Goal: Task Accomplishment & Management: Complete application form

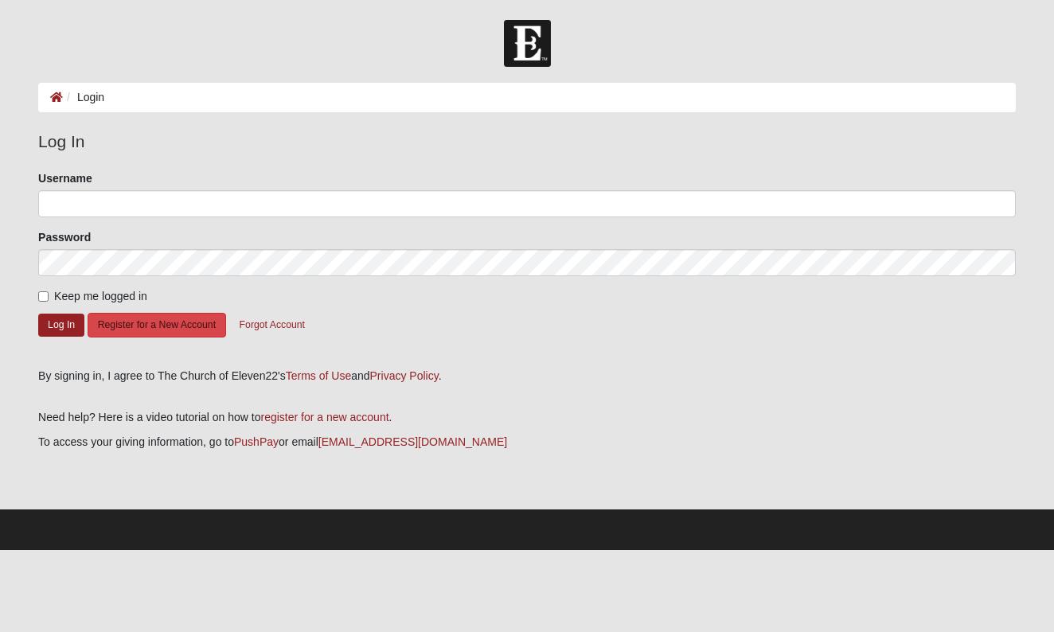
click at [166, 329] on button "Register for a New Account" at bounding box center [157, 325] width 138 height 25
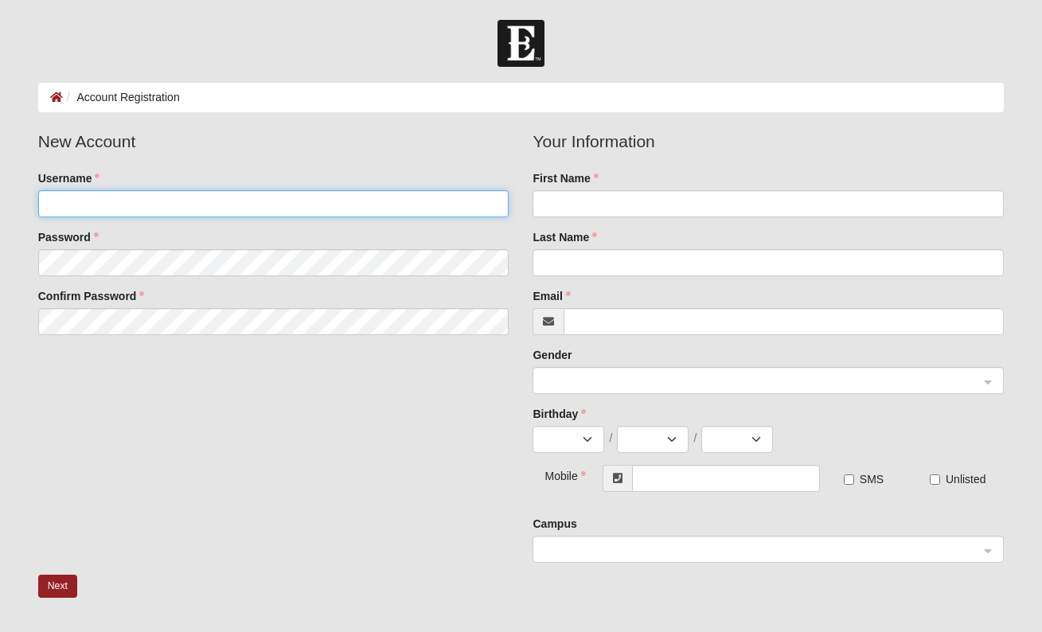
click at [130, 203] on input "Username" at bounding box center [273, 203] width 471 height 27
type input "NikkiC704"
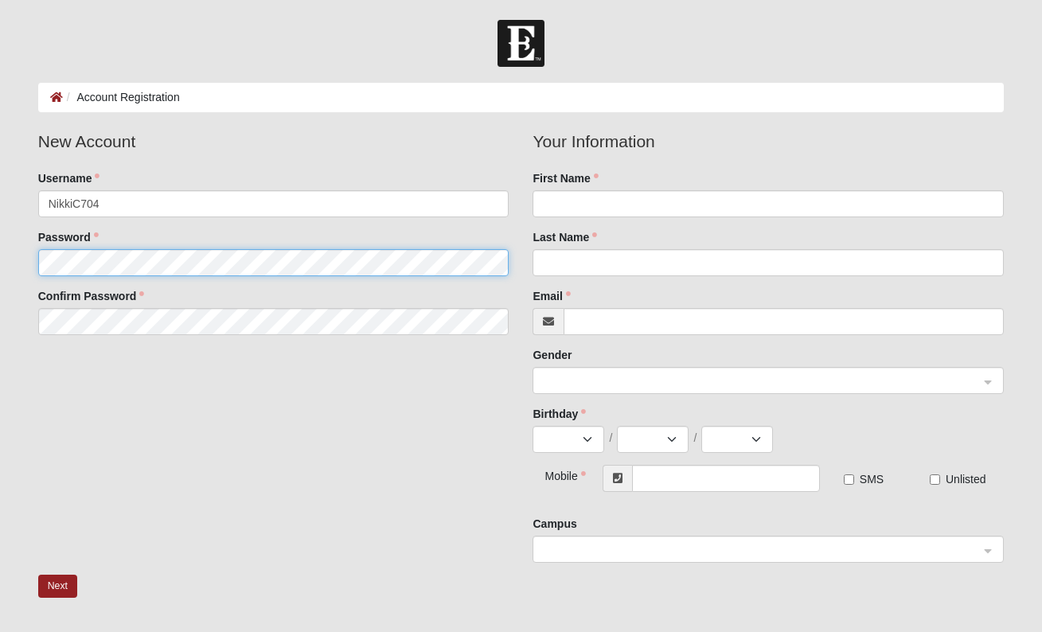
click at [107, 255] on fieldset "New Account Username NikkiC704 Password Confirm Password" at bounding box center [273, 238] width 495 height 218
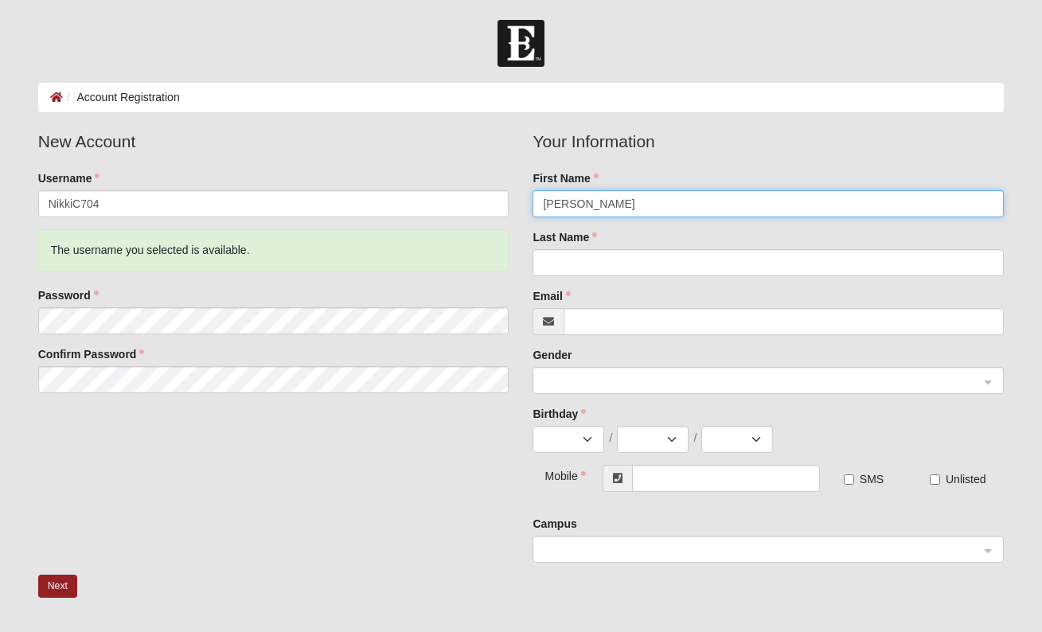
type input "Nicole"
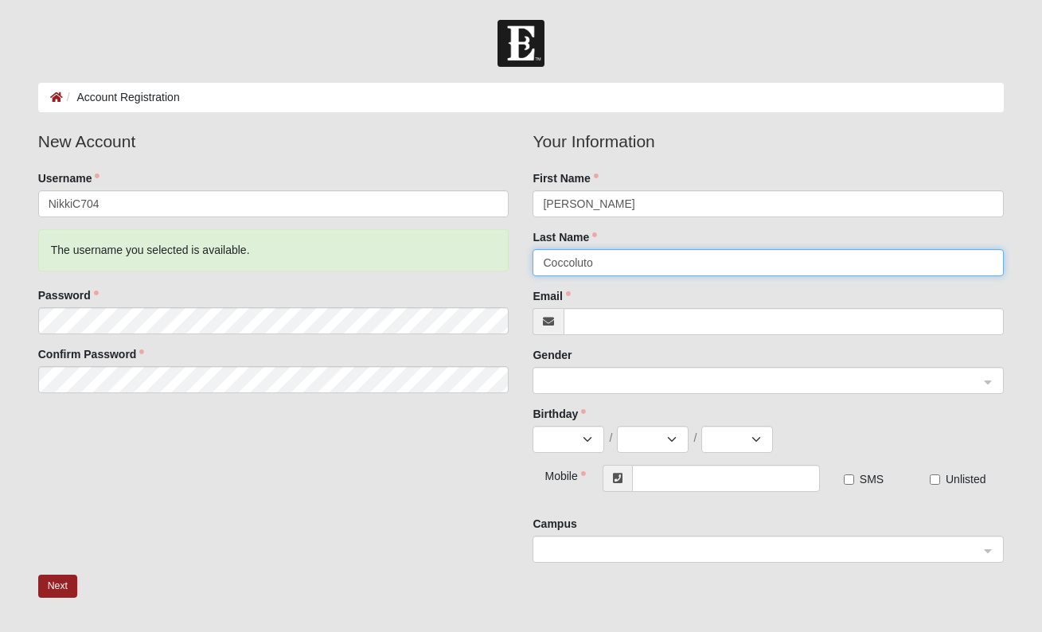
type input "Coccoluto"
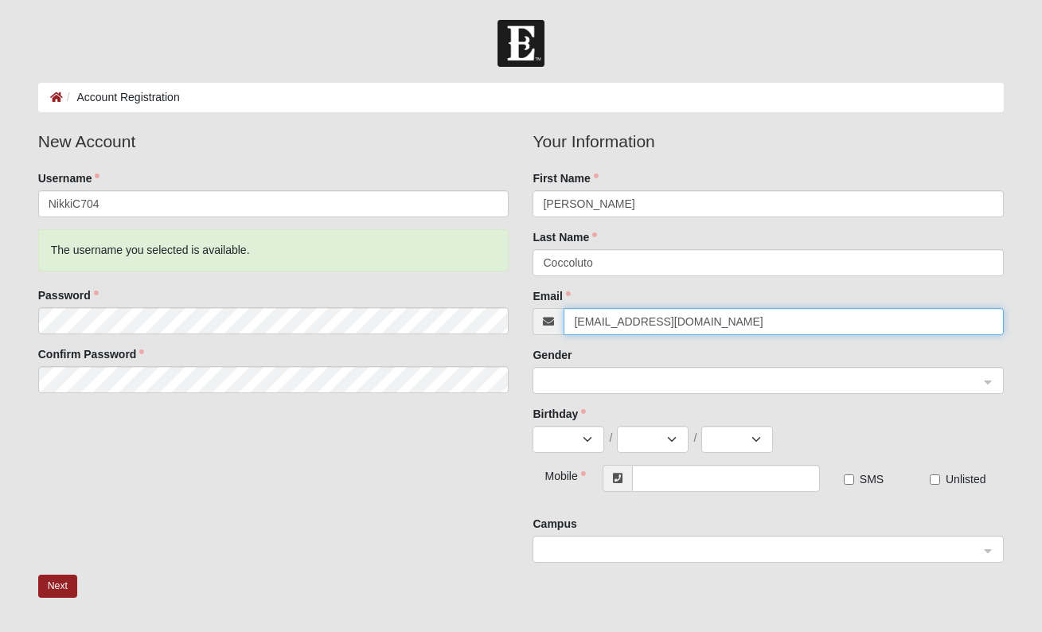
click at [781, 382] on span at bounding box center [761, 381] width 436 height 18
type input "n.j.coccoluto1@live.com"
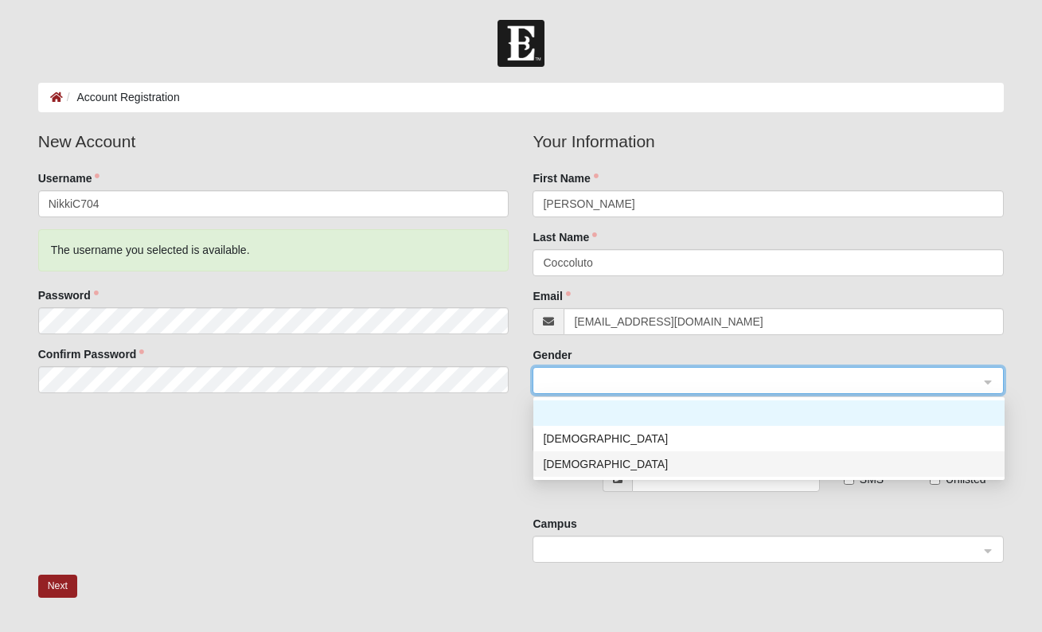
click at [697, 462] on div "Female" at bounding box center [769, 464] width 452 height 18
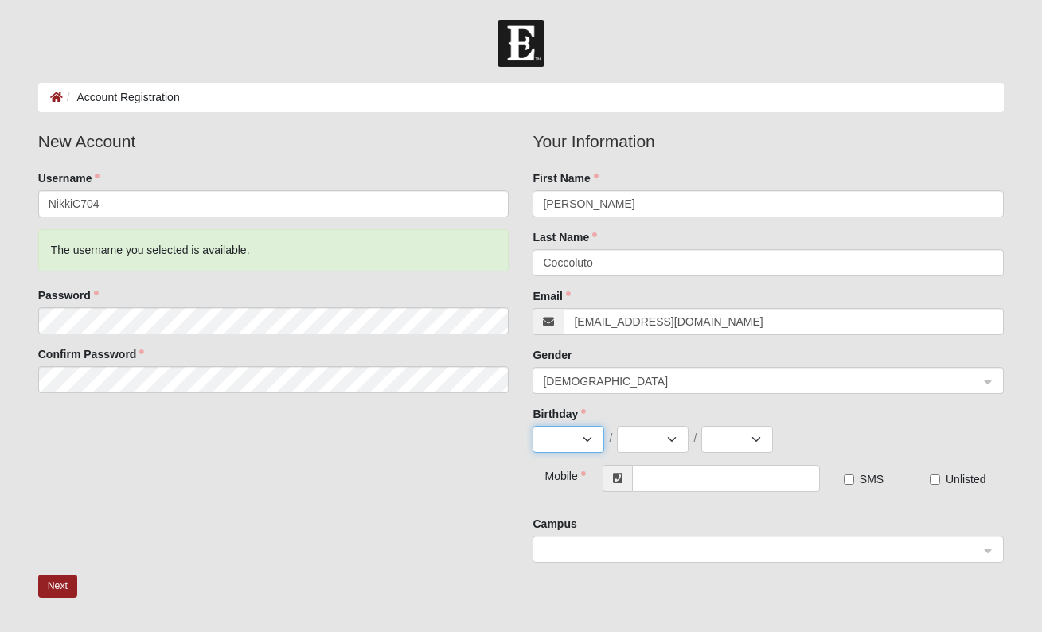
select select "10"
select select "7"
select select "1985"
click at [680, 485] on input "text" at bounding box center [726, 478] width 188 height 27
type input "(978) 807-6619"
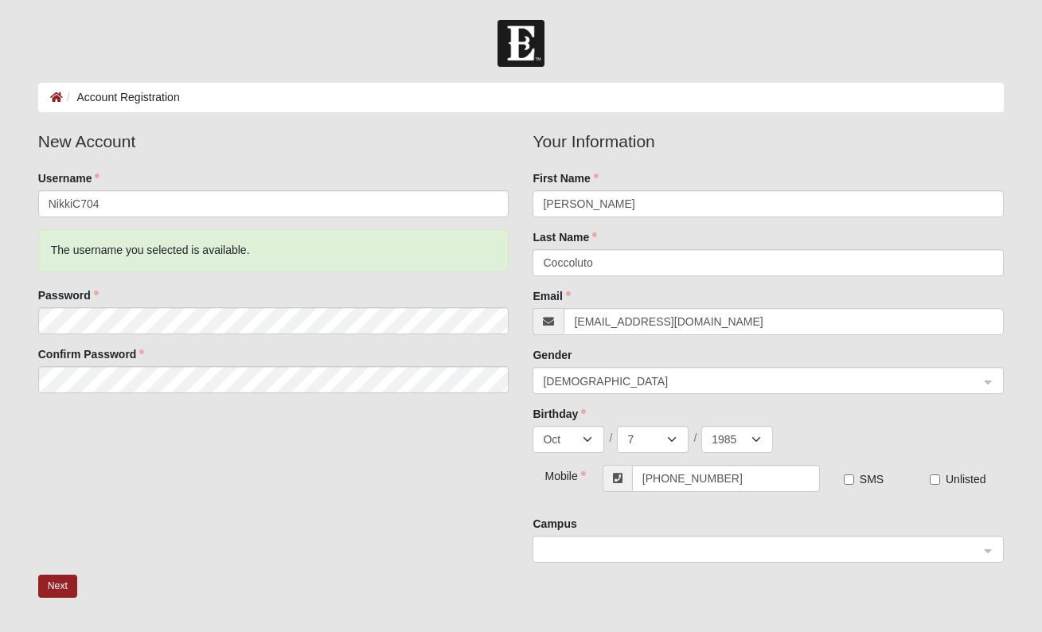
click at [847, 481] on input "SMS" at bounding box center [849, 479] width 10 height 10
click at [848, 479] on input "SMS" at bounding box center [849, 479] width 10 height 10
checkbox input "false"
click at [690, 550] on span at bounding box center [761, 550] width 436 height 18
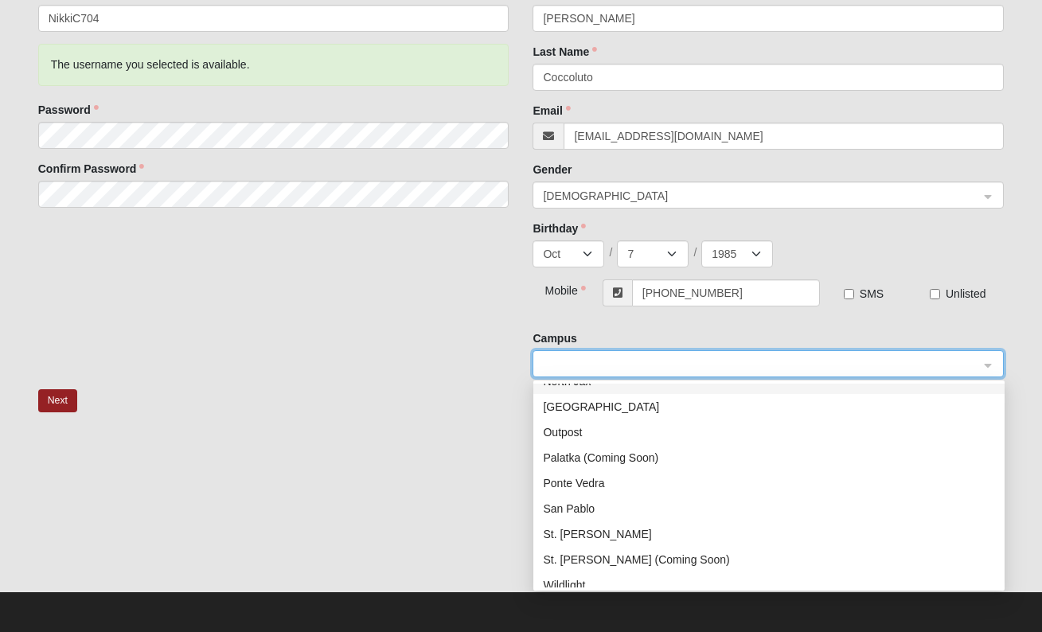
scroll to position [204, 0]
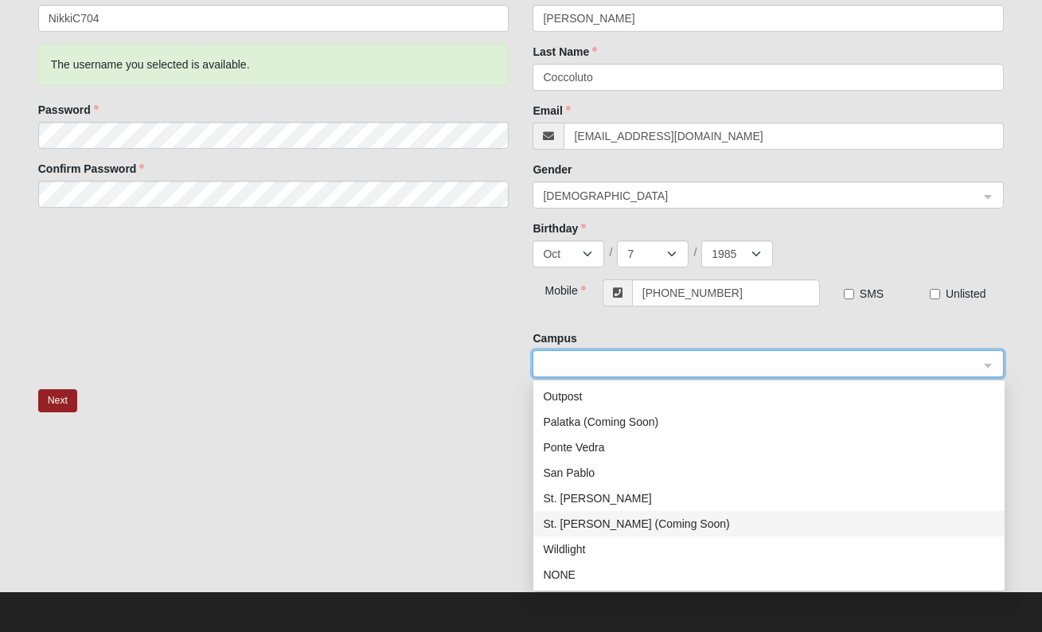
click at [661, 522] on div "St. Augustine (Coming Soon)" at bounding box center [769, 524] width 452 height 18
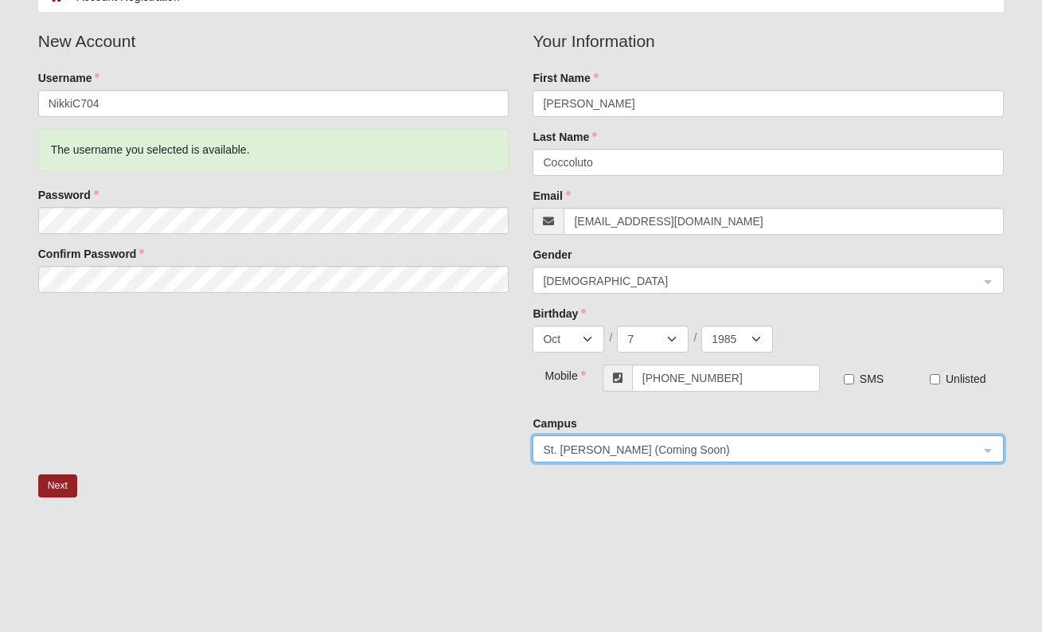
scroll to position [101, 0]
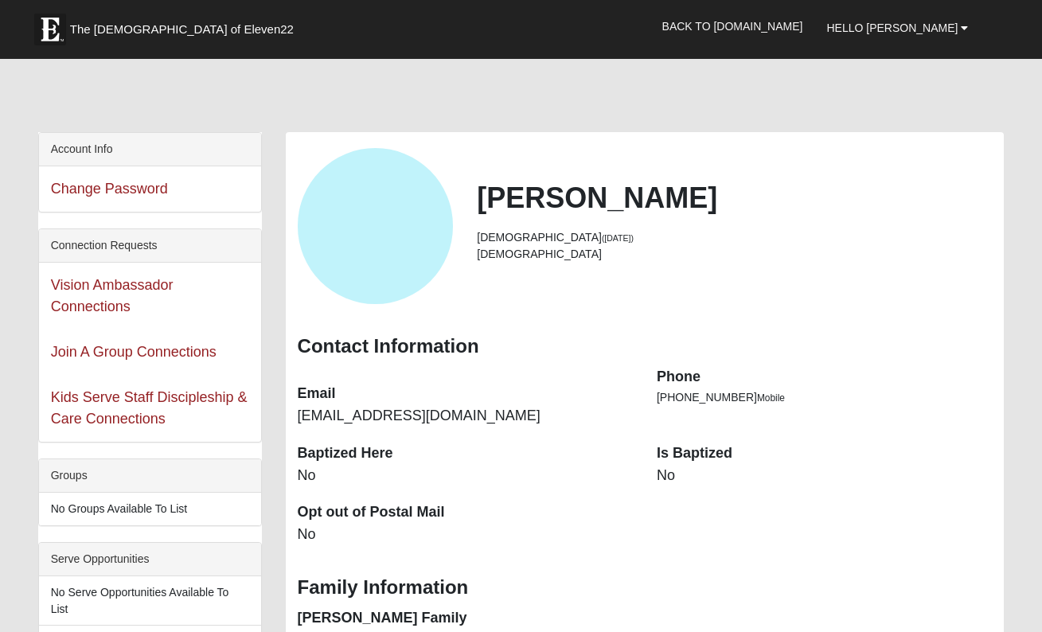
click at [383, 262] on div "View Fullsize Photo" at bounding box center [376, 226] width 156 height 156
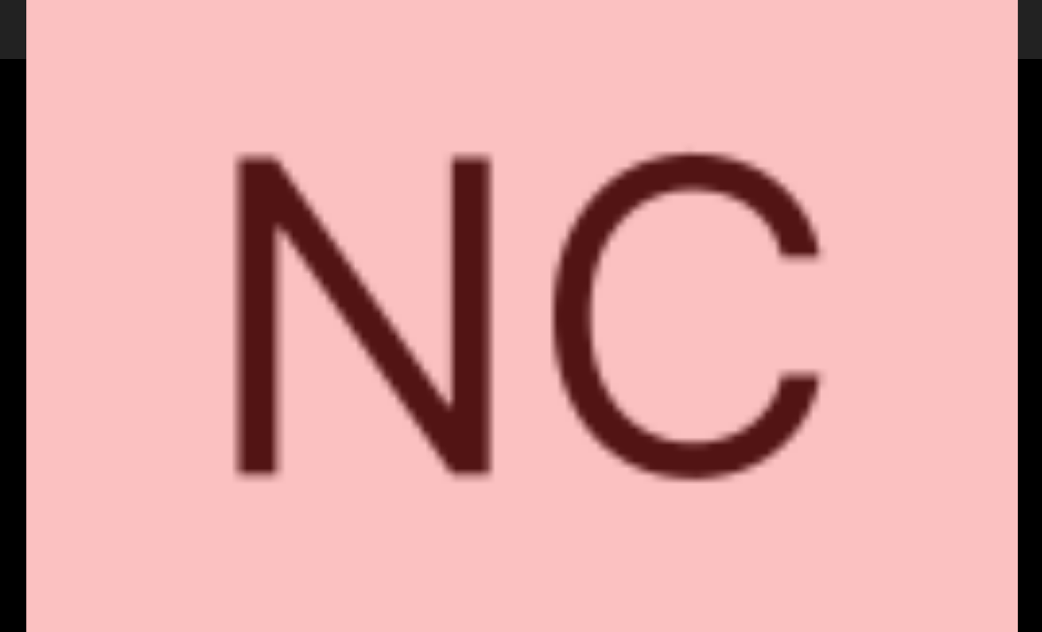
click at [383, 262] on div "View Fullsize Photo" at bounding box center [520, 315] width 989 height 989
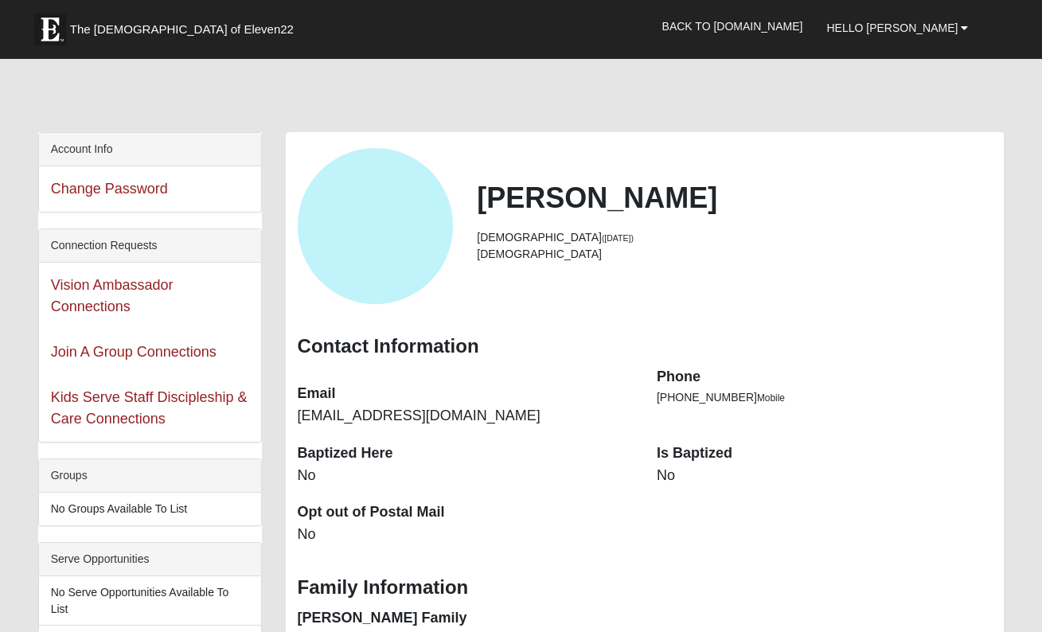
click at [361, 248] on div "View Fullsize Photo" at bounding box center [376, 226] width 156 height 156
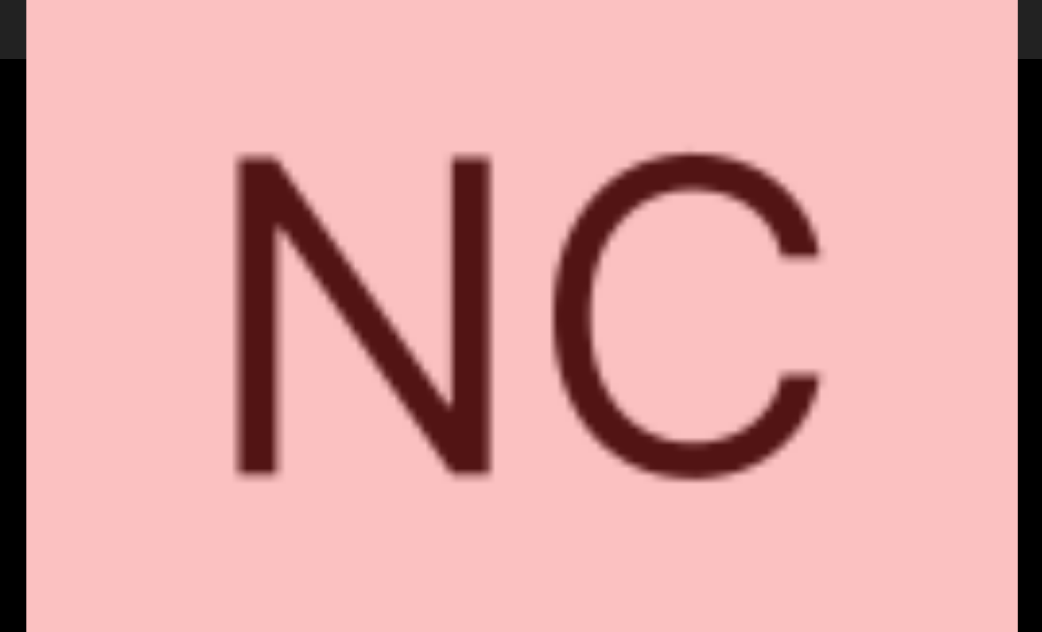
click at [361, 248] on div "View Fullsize Photo" at bounding box center [520, 315] width 989 height 989
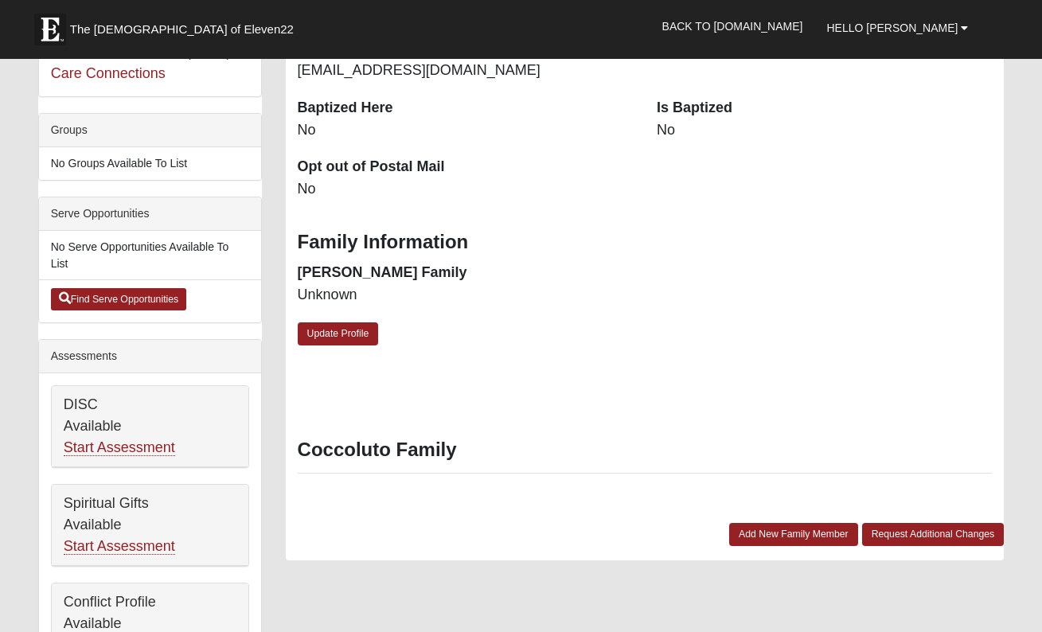
scroll to position [360, 0]
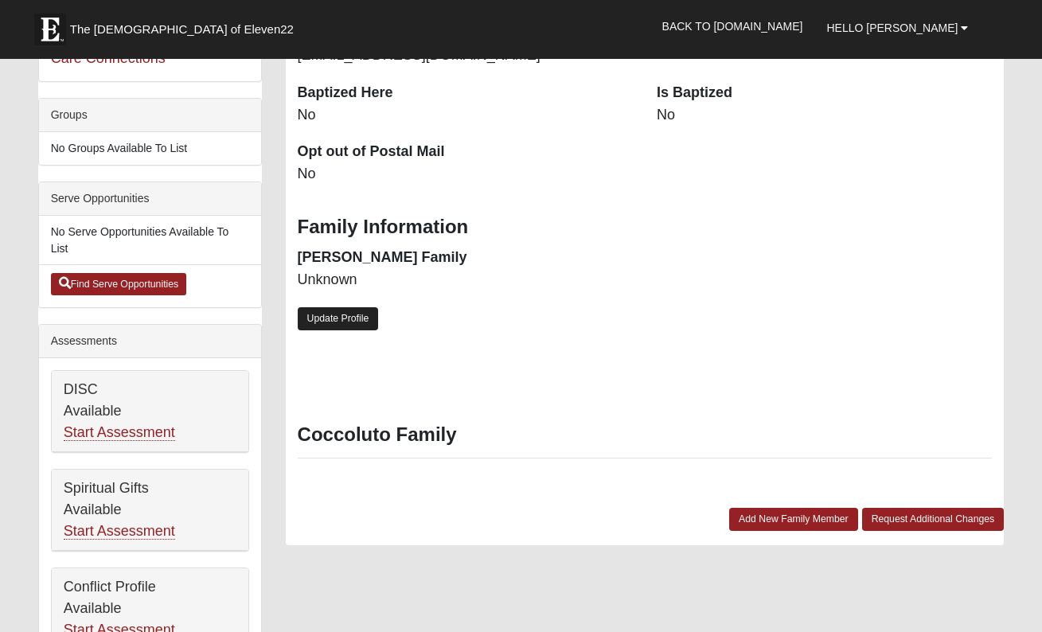
click at [367, 318] on link "Update Profile" at bounding box center [338, 318] width 81 height 23
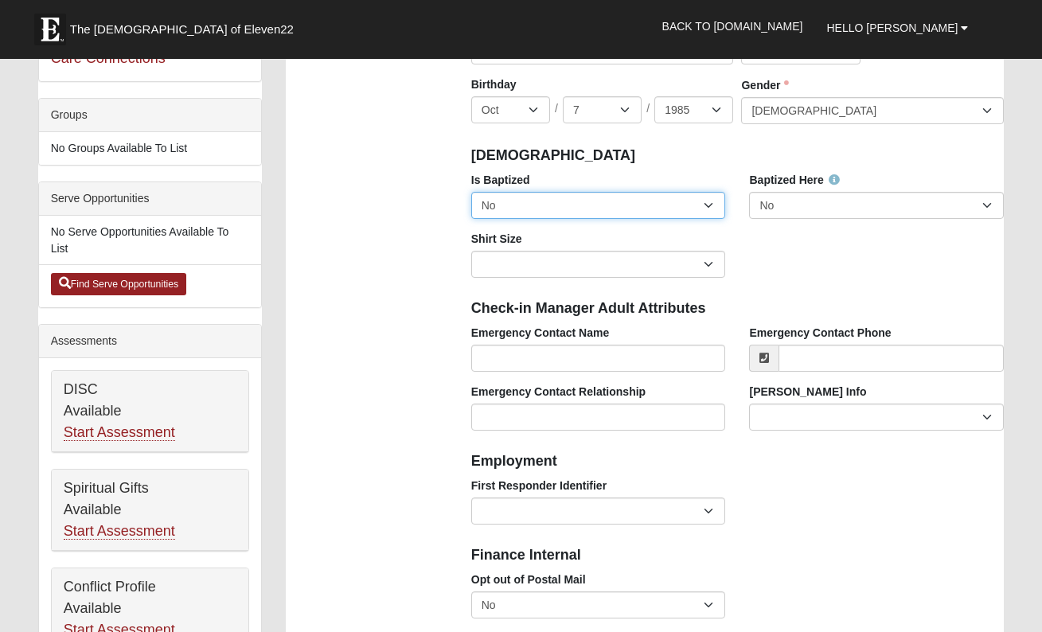
select select "True"
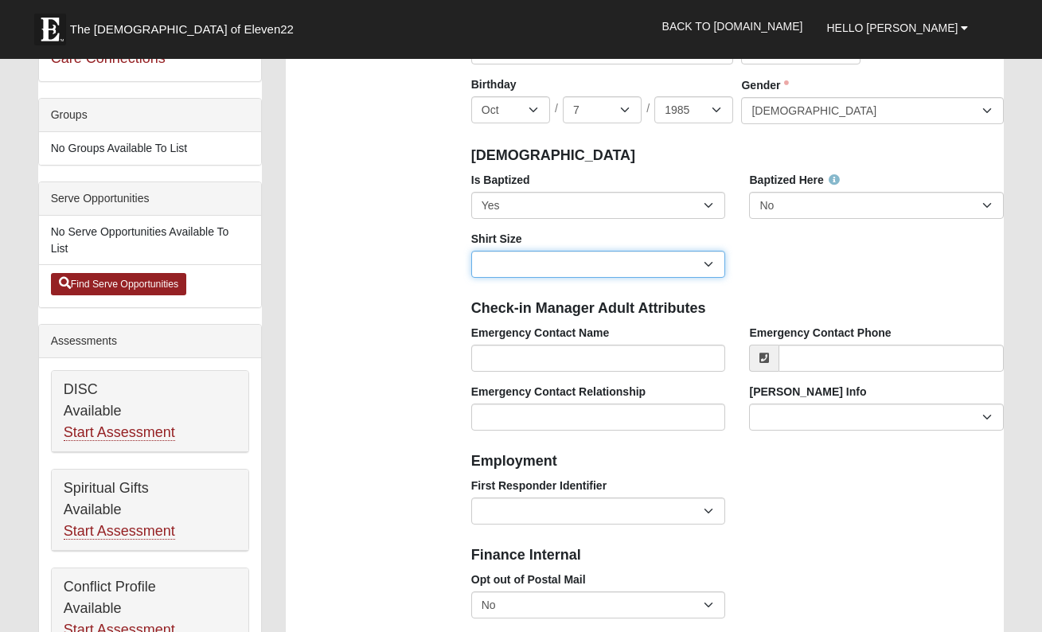
select select "Adult XL"
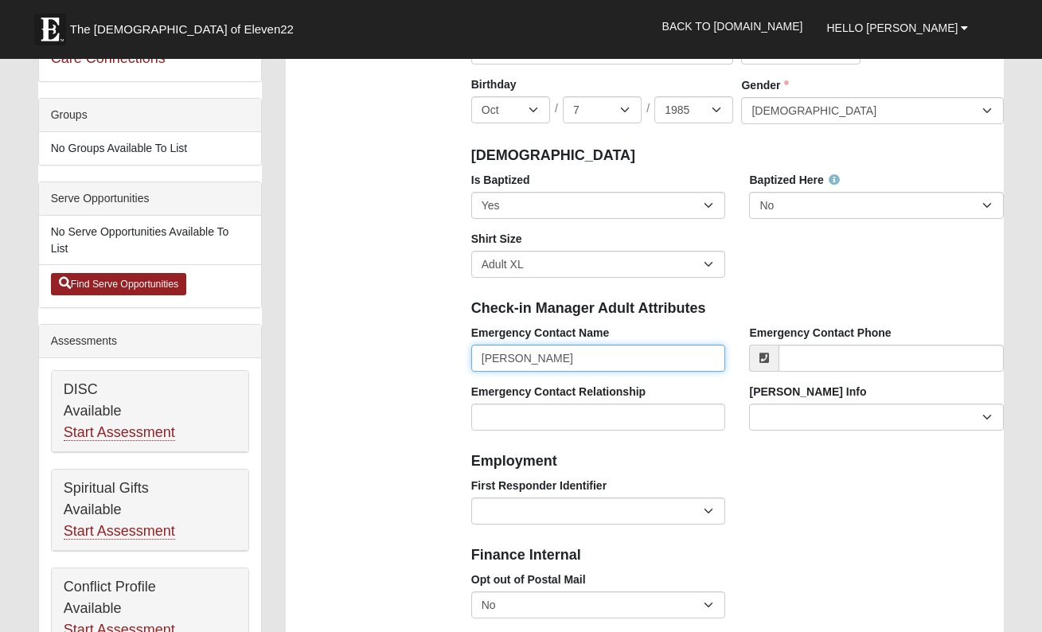
type input "[PERSON_NAME]"
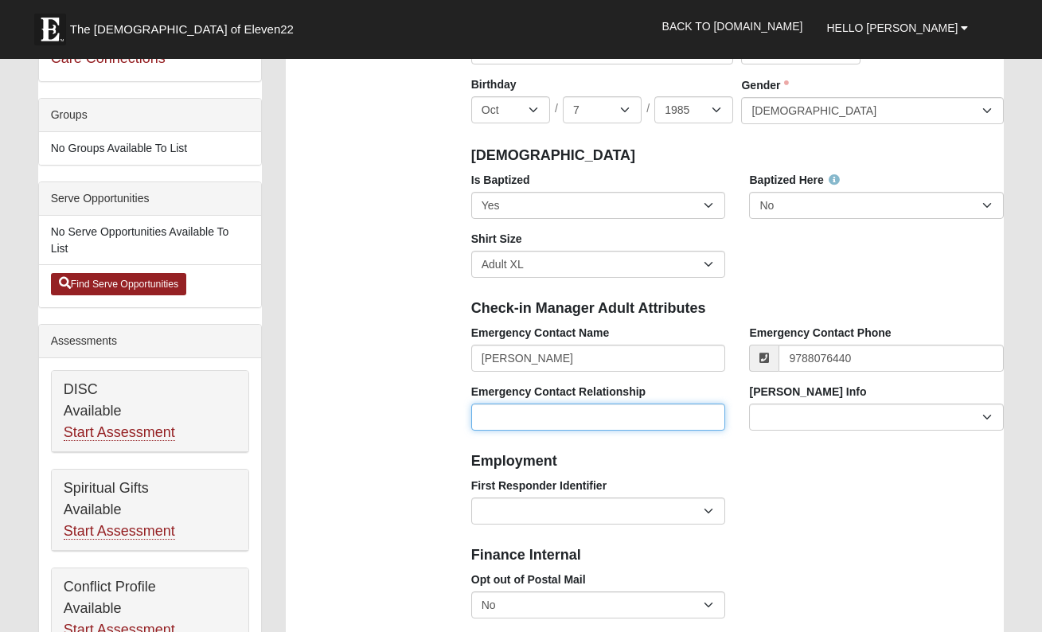
type input "(978) 807-6440"
click at [575, 424] on input "Emergency Contact Relationship" at bounding box center [598, 416] width 255 height 27
type input "Mother"
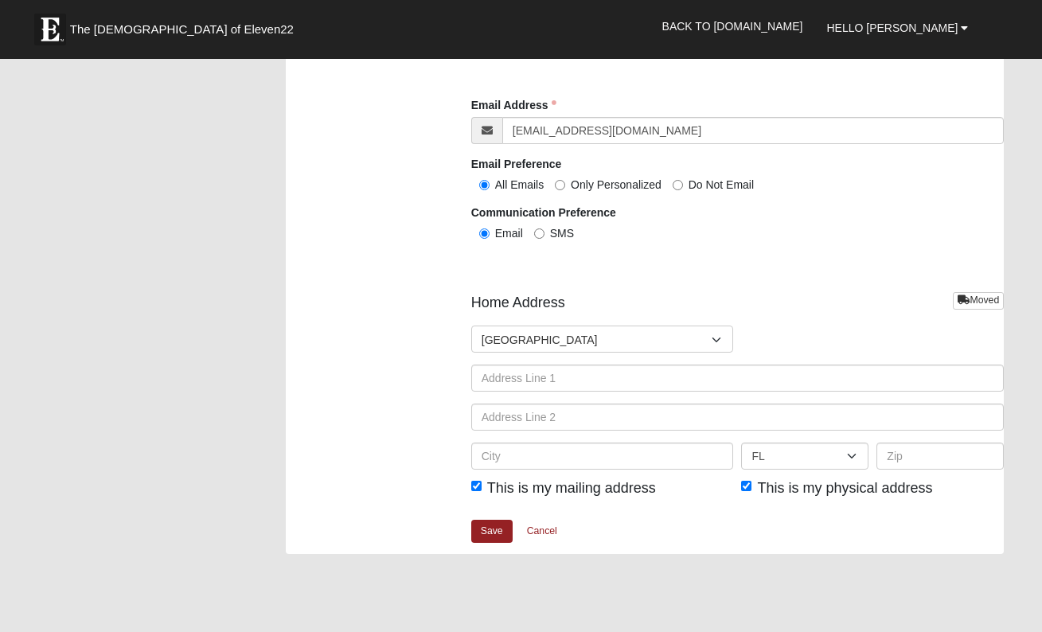
scroll to position [1772, 0]
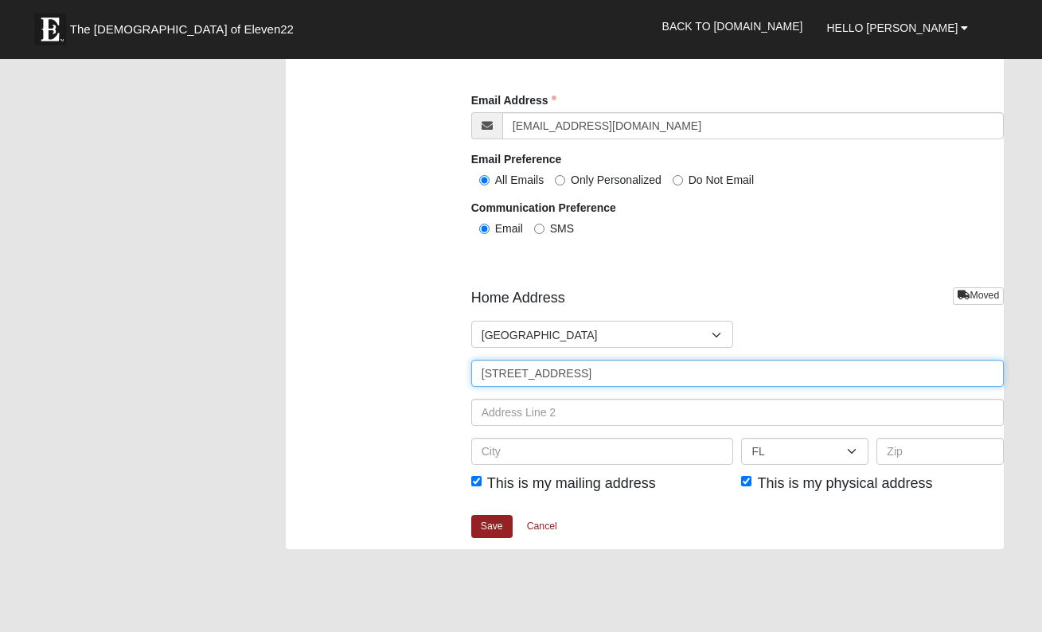
type input "3421 South Silvertree Way"
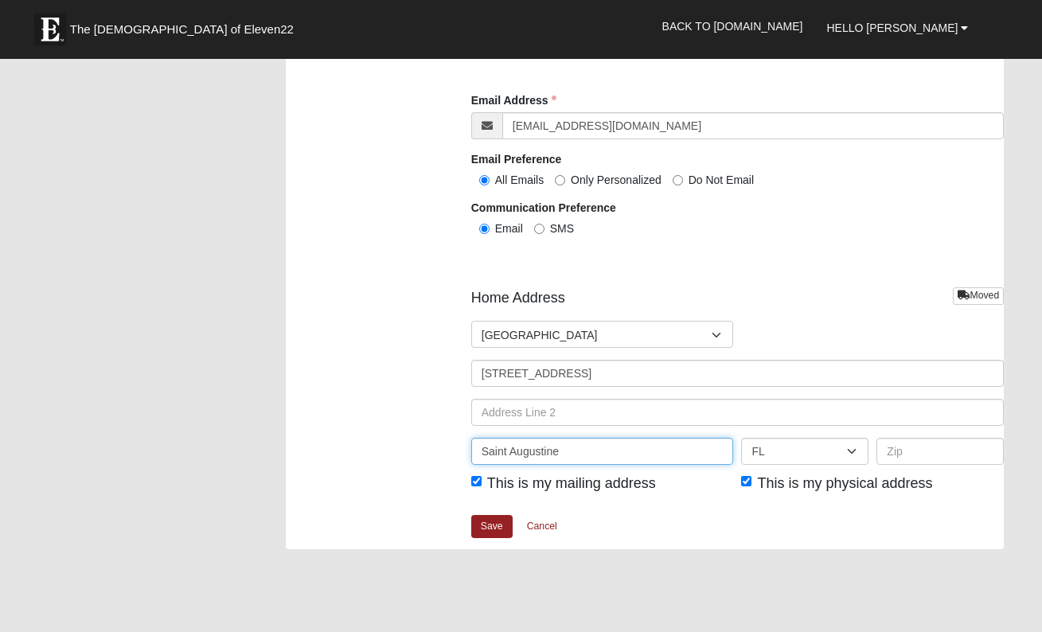
type input "Saint Augustine"
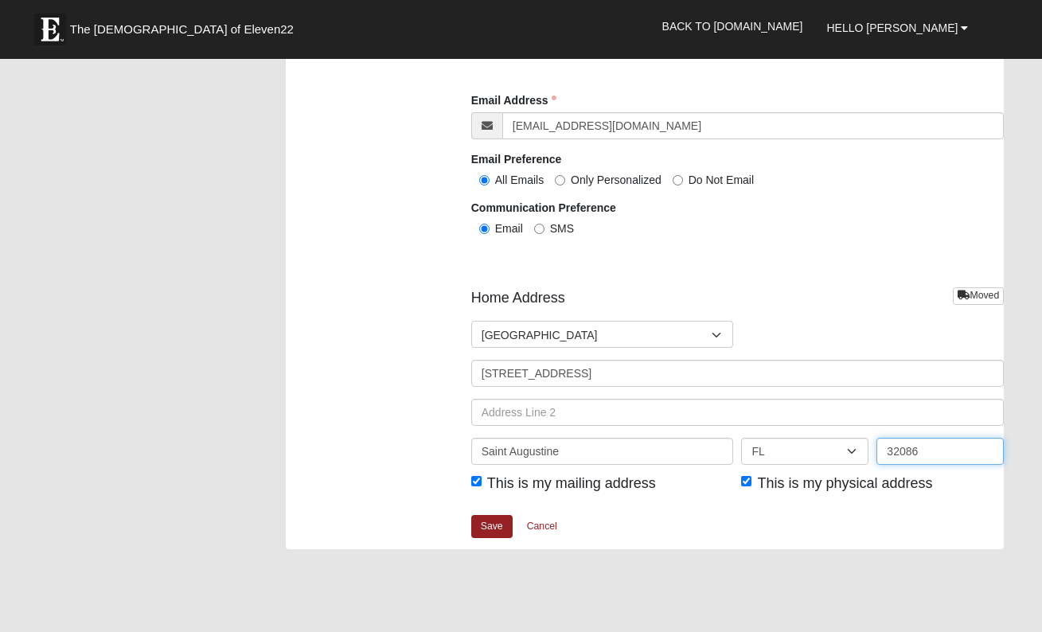
type input "32086"
click at [875, 514] on div "Save Cancel" at bounding box center [737, 532] width 532 height 36
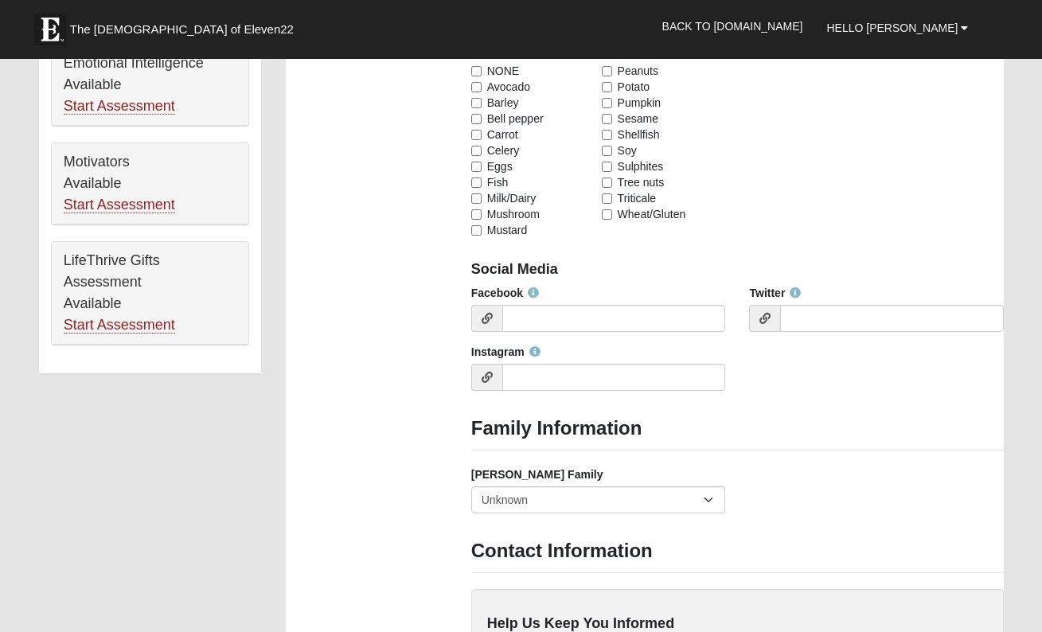
scroll to position [981, 0]
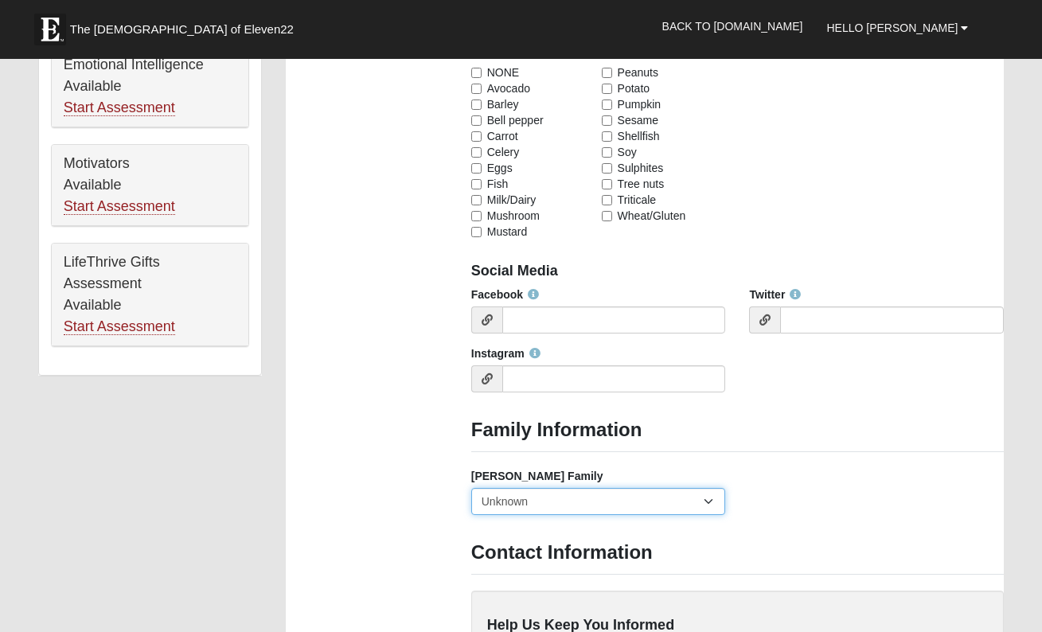
select select "2891"
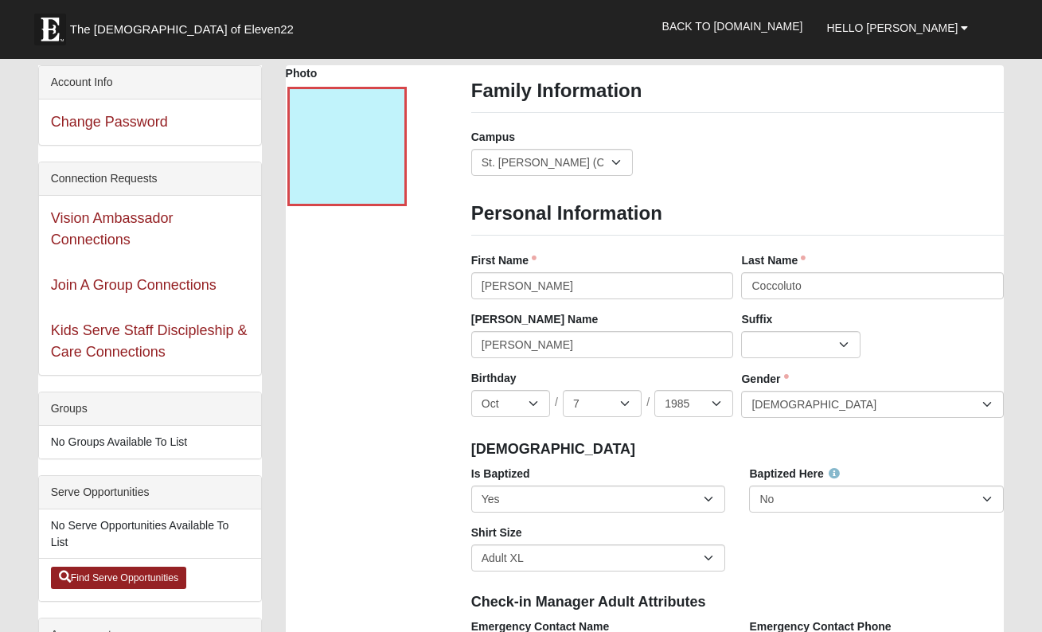
scroll to position [51, 0]
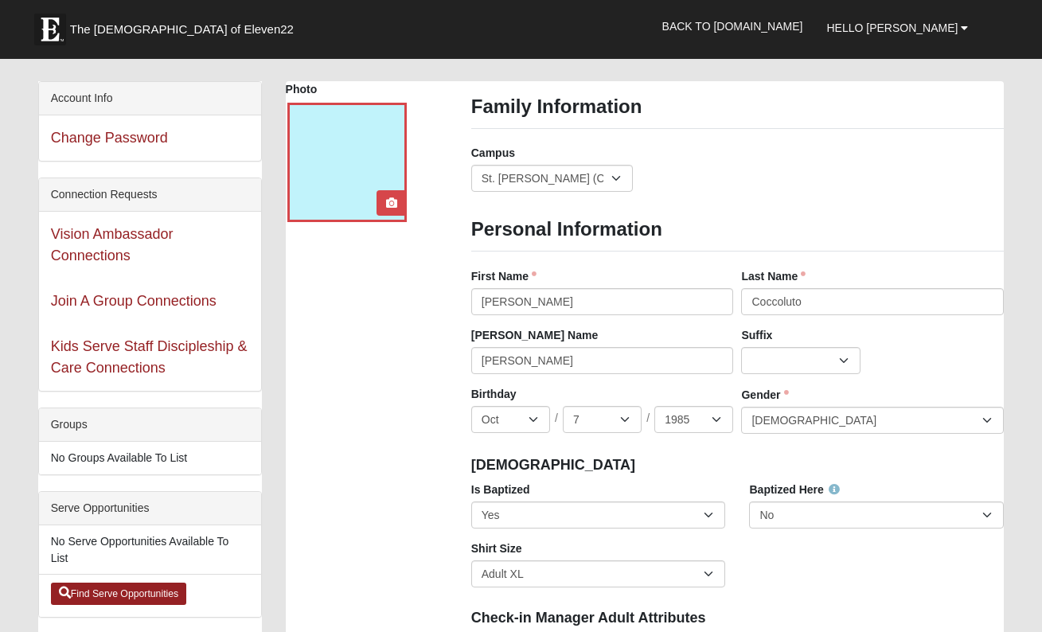
click at [340, 170] on div at bounding box center [346, 162] width 119 height 119
click at [392, 201] on icon at bounding box center [391, 202] width 11 height 11
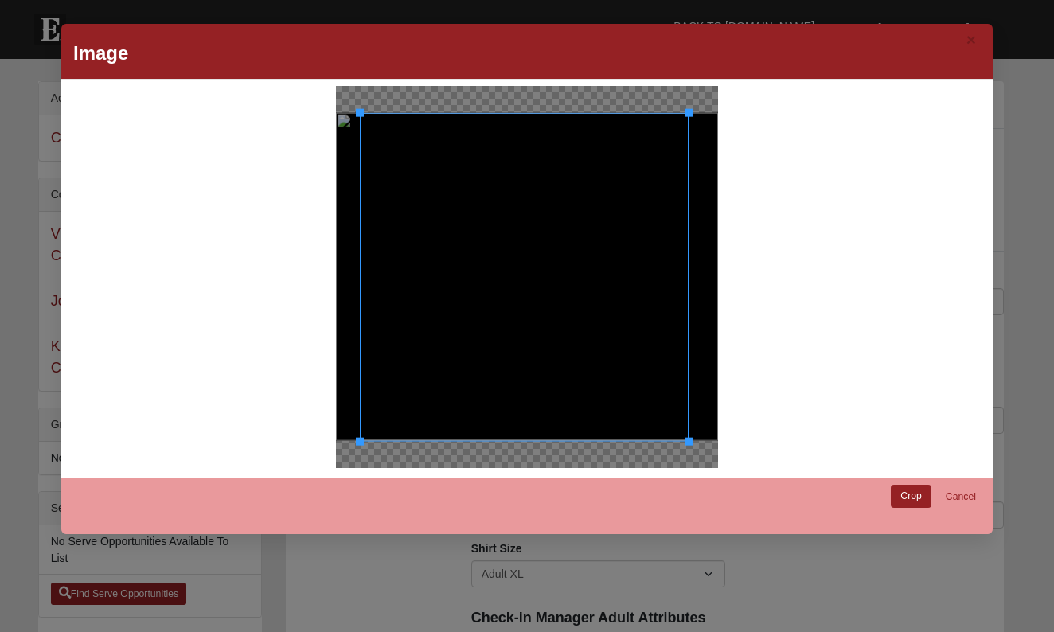
drag, startPoint x: 613, startPoint y: 346, endPoint x: 637, endPoint y: 342, distance: 24.2
click at [637, 342] on div at bounding box center [524, 276] width 329 height 329
click at [908, 493] on link "Crop" at bounding box center [910, 496] width 41 height 23
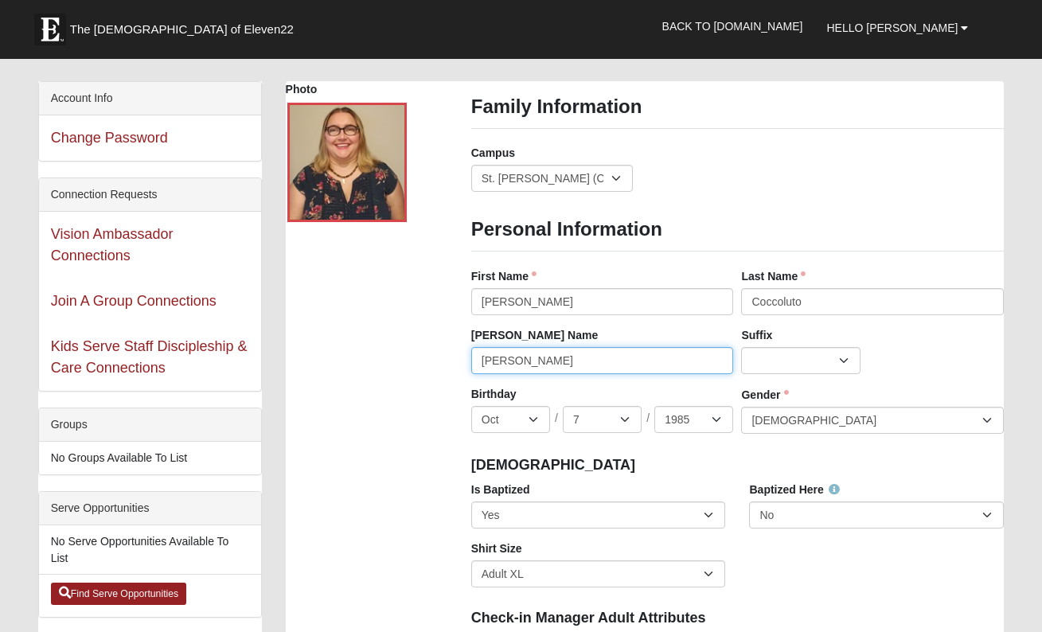
click at [597, 367] on input "Nicole" at bounding box center [602, 360] width 263 height 27
type input "n"
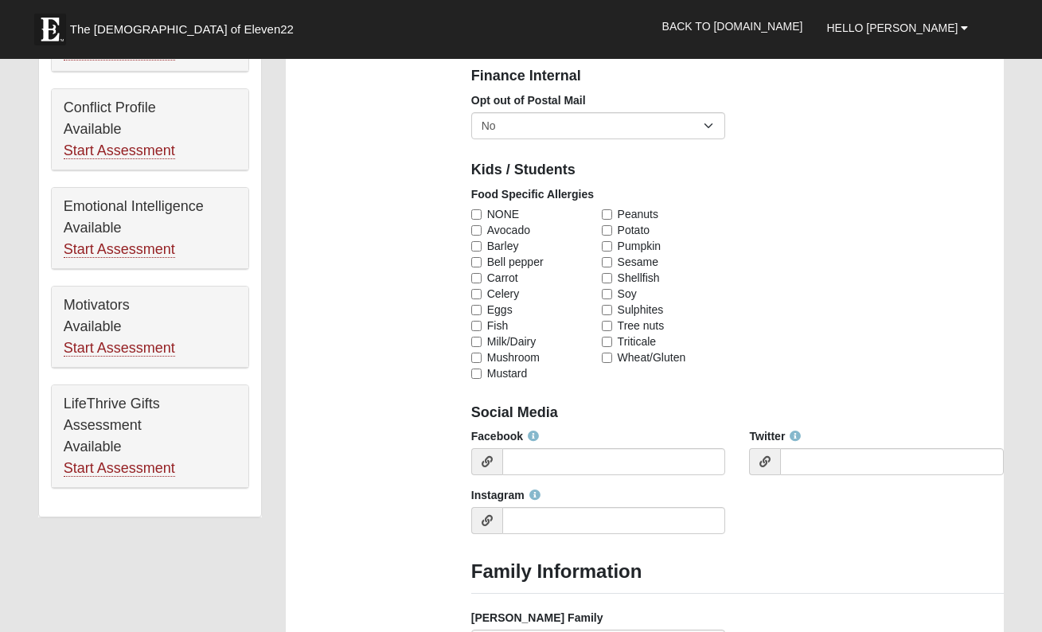
scroll to position [840, 0]
type input "Nikki"
click at [479, 208] on input "NONE" at bounding box center [476, 213] width 10 height 10
checkbox input "true"
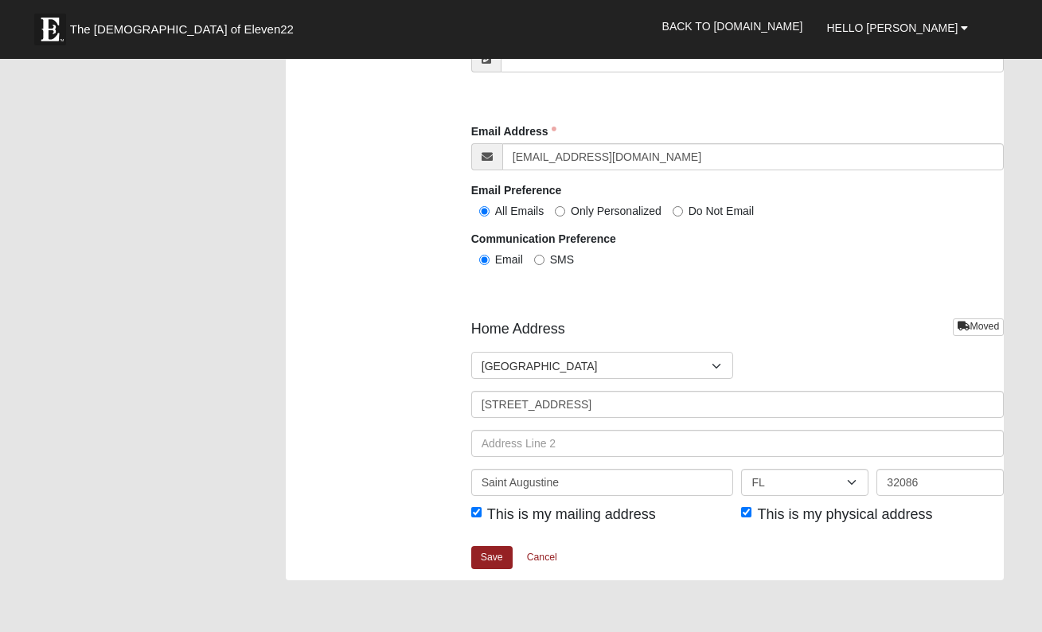
scroll to position [1743, 0]
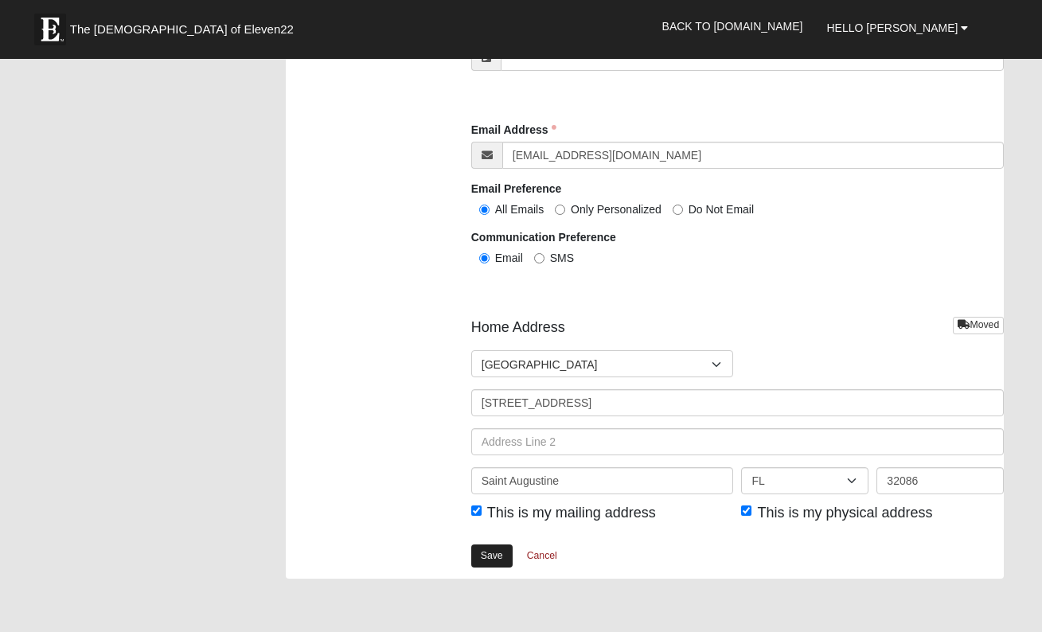
click at [489, 544] on link "Save" at bounding box center [491, 555] width 41 height 23
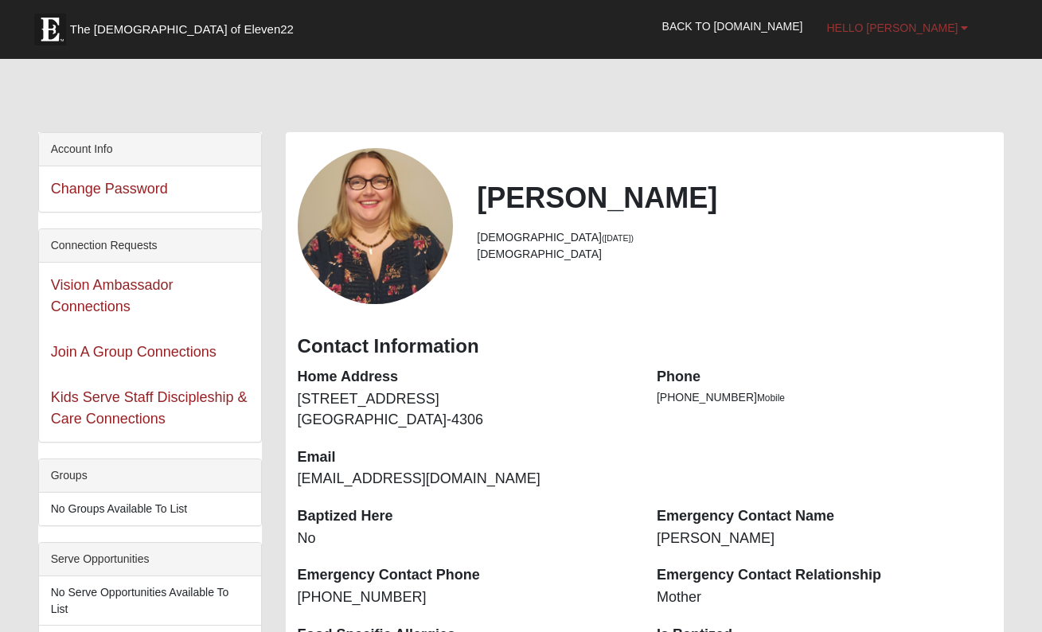
click at [968, 28] on b at bounding box center [964, 27] width 7 height 11
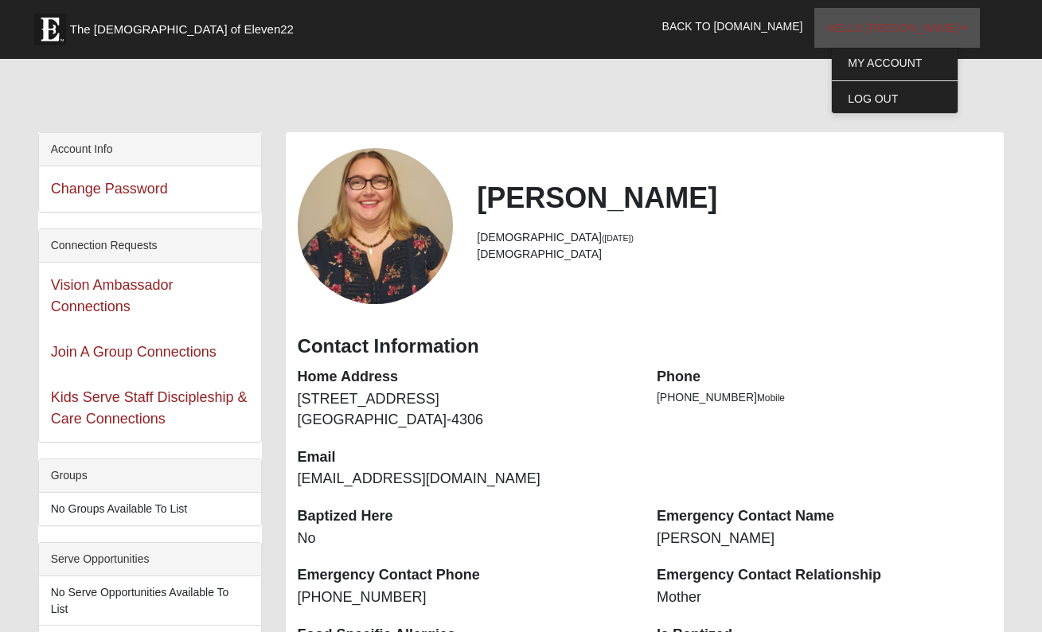
click at [968, 28] on b at bounding box center [964, 27] width 7 height 11
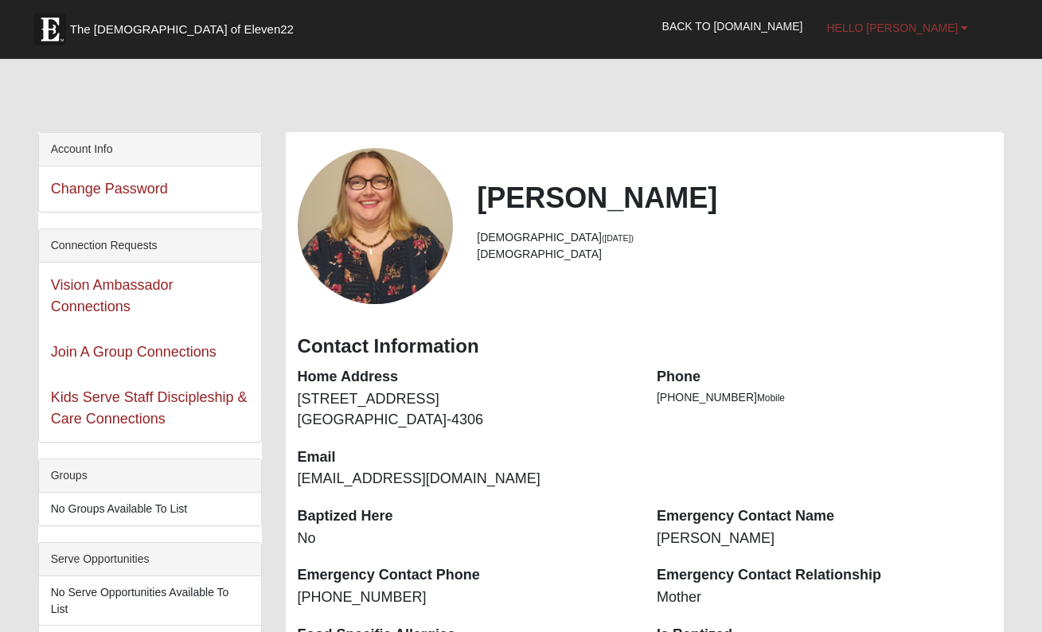
click at [970, 25] on link "Hello Nikki" at bounding box center [897, 28] width 166 height 40
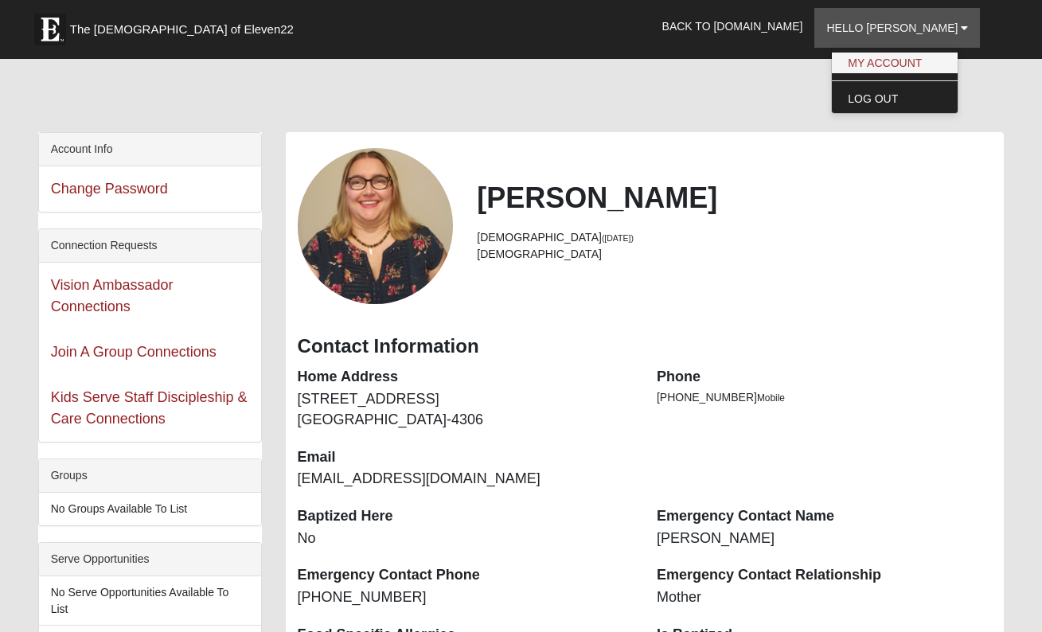
click at [951, 59] on link "My Account" at bounding box center [895, 63] width 126 height 21
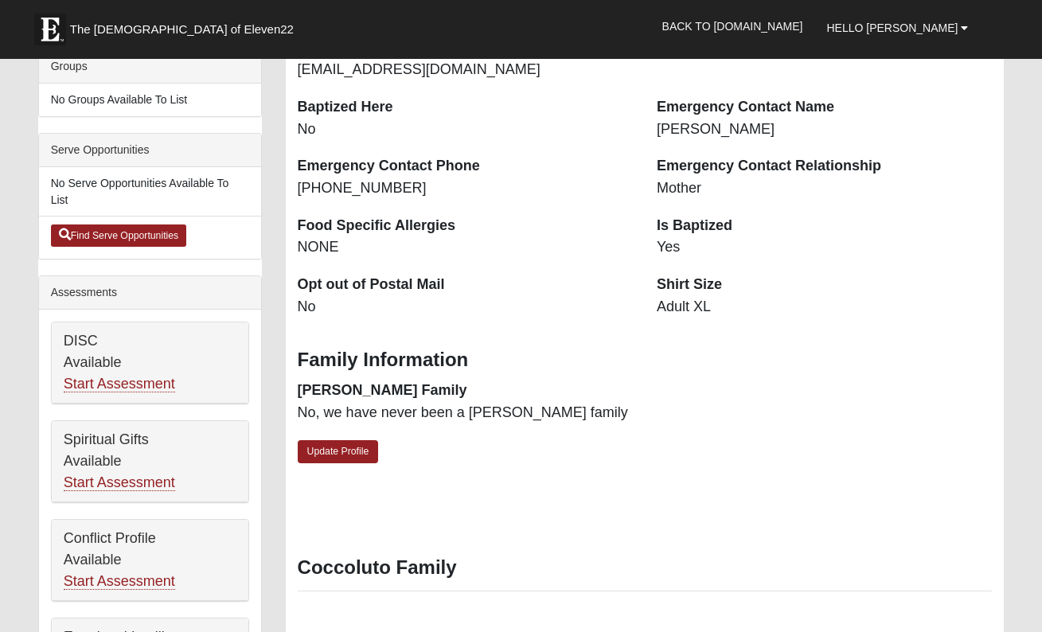
scroll to position [417, 0]
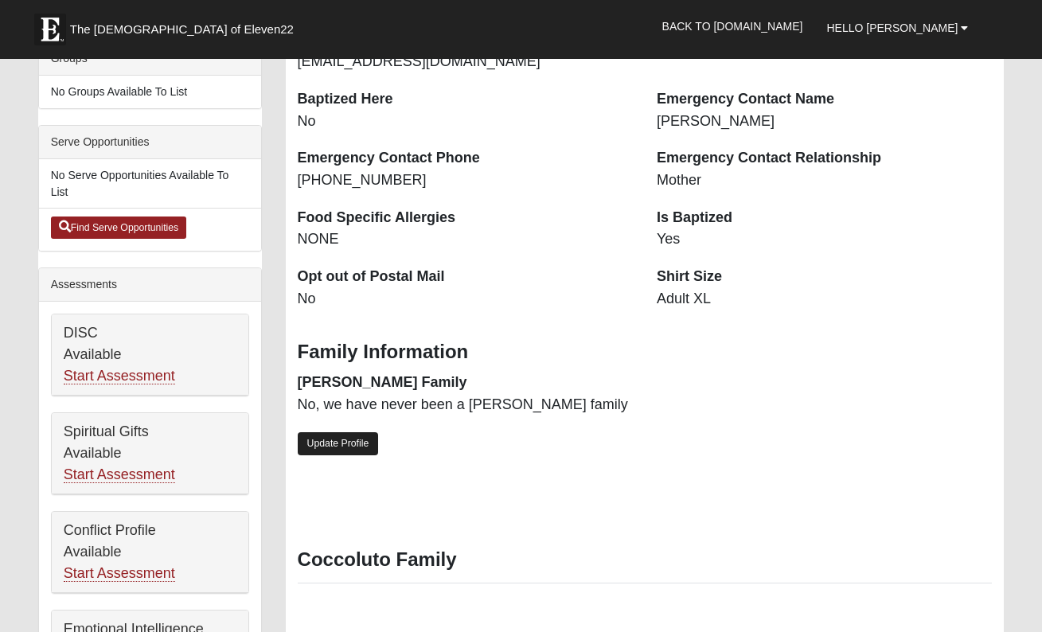
click at [355, 441] on link "Update Profile" at bounding box center [338, 443] width 81 height 23
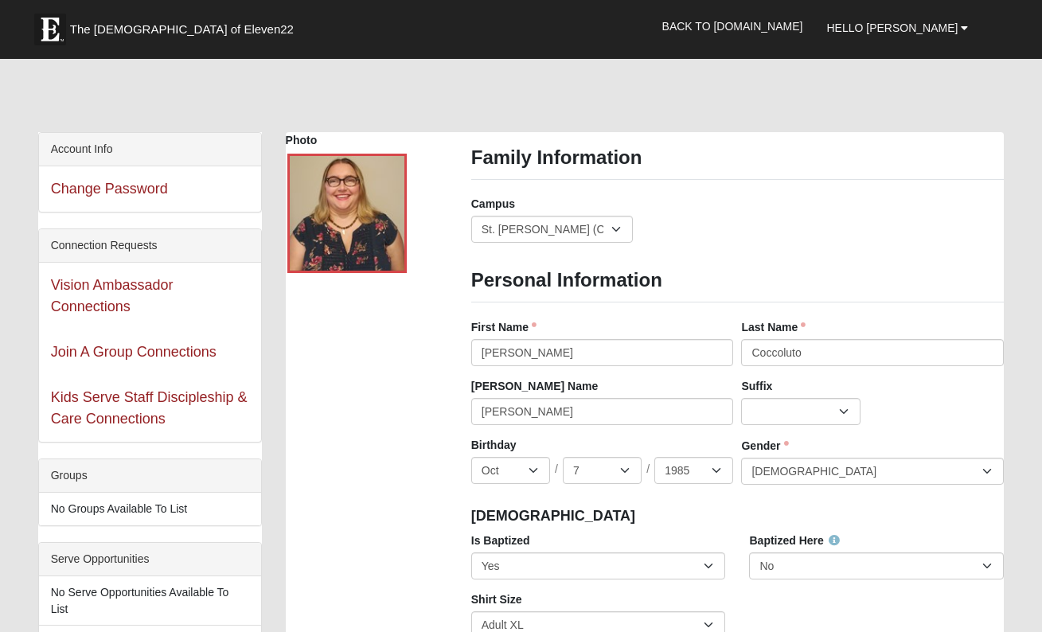
scroll to position [0, 0]
click at [509, 417] on input "Nikki" at bounding box center [602, 411] width 263 height 27
type input "Nicole"
click at [906, 400] on div "Jr. Sr. Ph.D. II III IV V VI MD" at bounding box center [872, 411] width 263 height 27
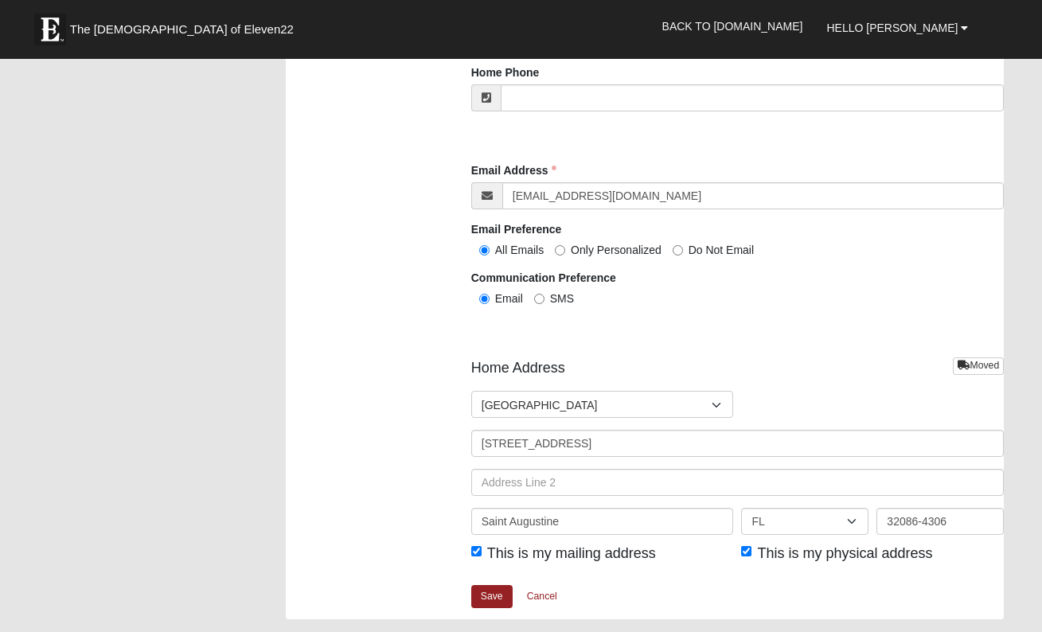
scroll to position [1709, 0]
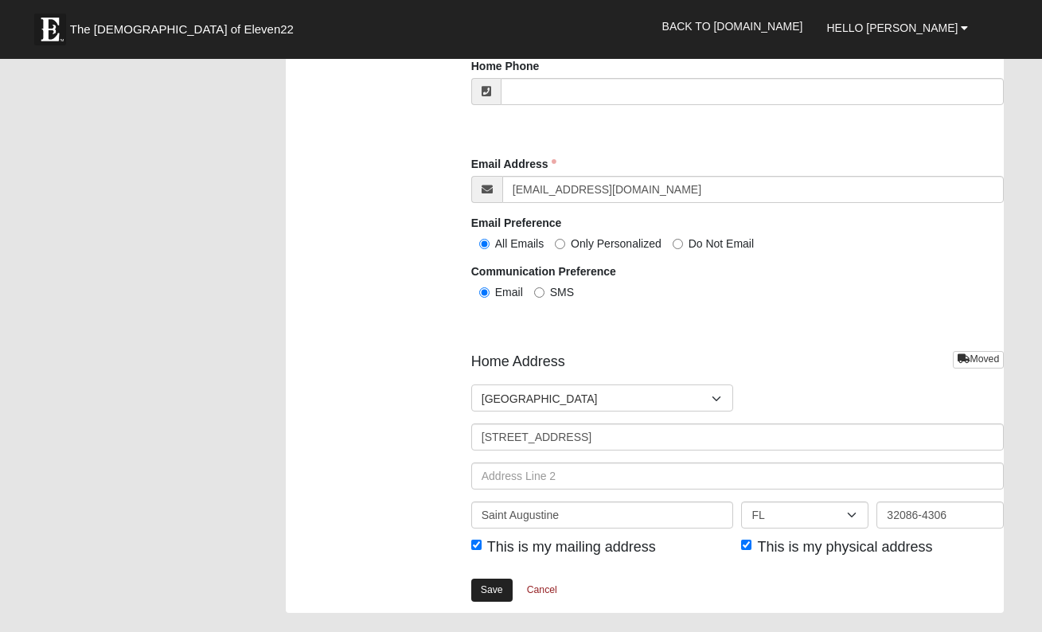
click at [480, 588] on link "Save" at bounding box center [491, 590] width 41 height 23
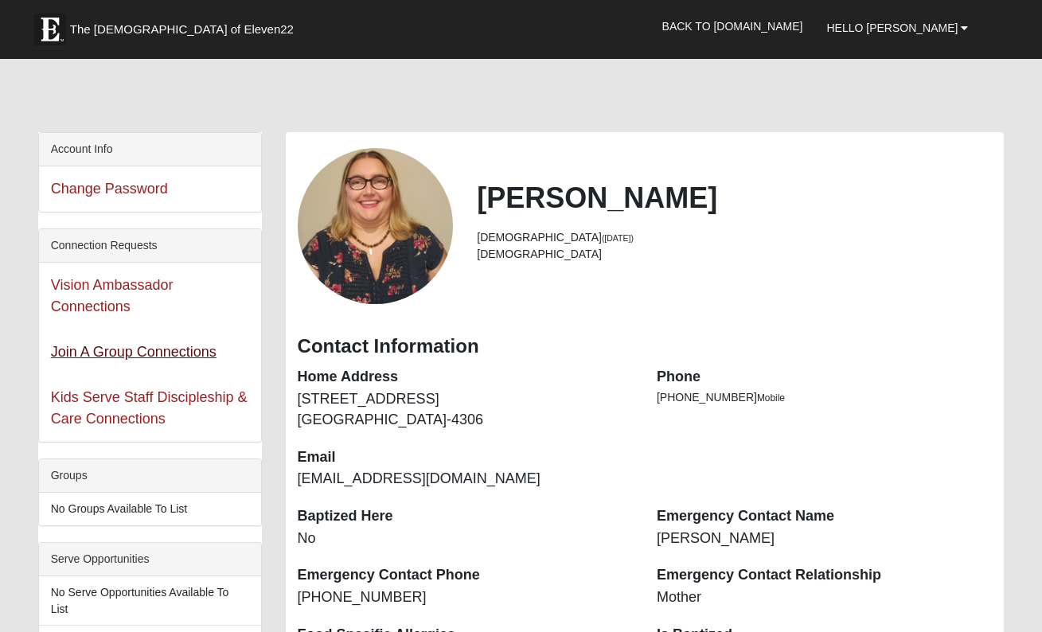
click at [122, 353] on link "Join A Group Connections" at bounding box center [134, 352] width 166 height 16
click at [120, 310] on link "Vision Ambassador Connections" at bounding box center [112, 295] width 123 height 37
click at [962, 26] on b at bounding box center [964, 27] width 7 height 11
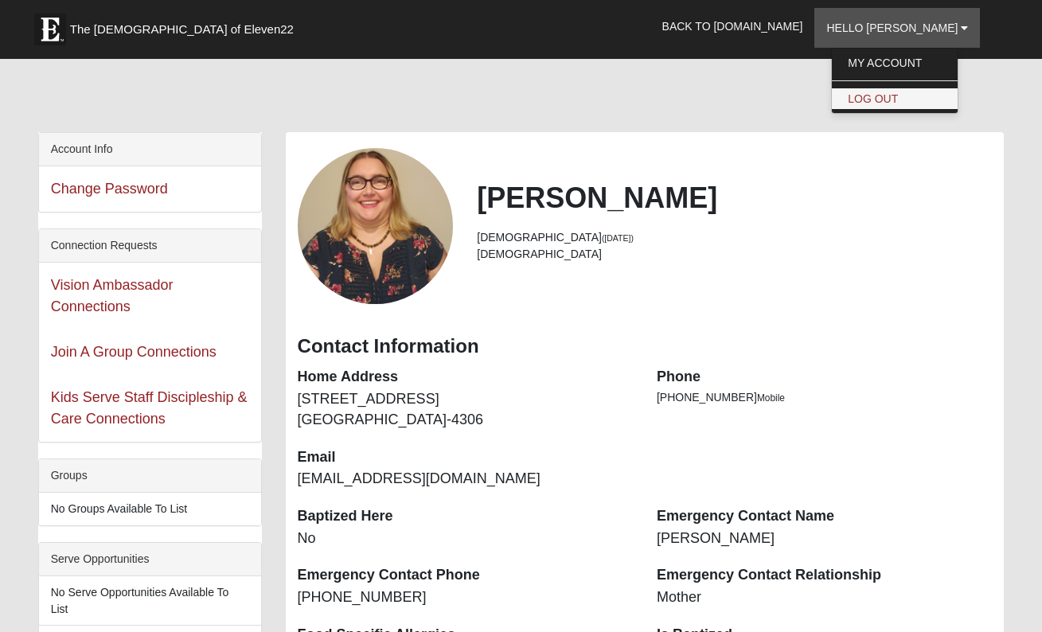
click at [923, 103] on link "Log Out" at bounding box center [895, 98] width 126 height 21
